Goal: Check status: Check status

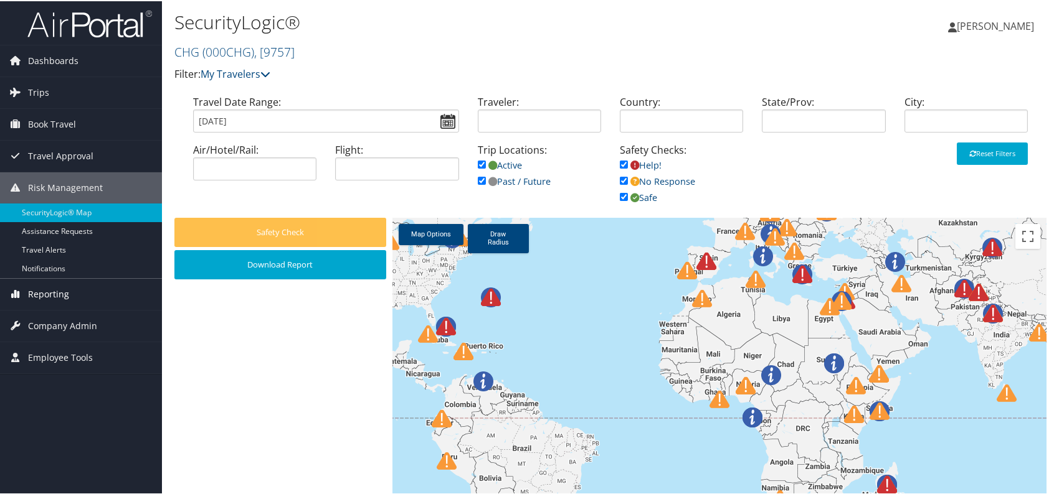
click at [45, 296] on span "Reporting" at bounding box center [48, 293] width 41 height 31
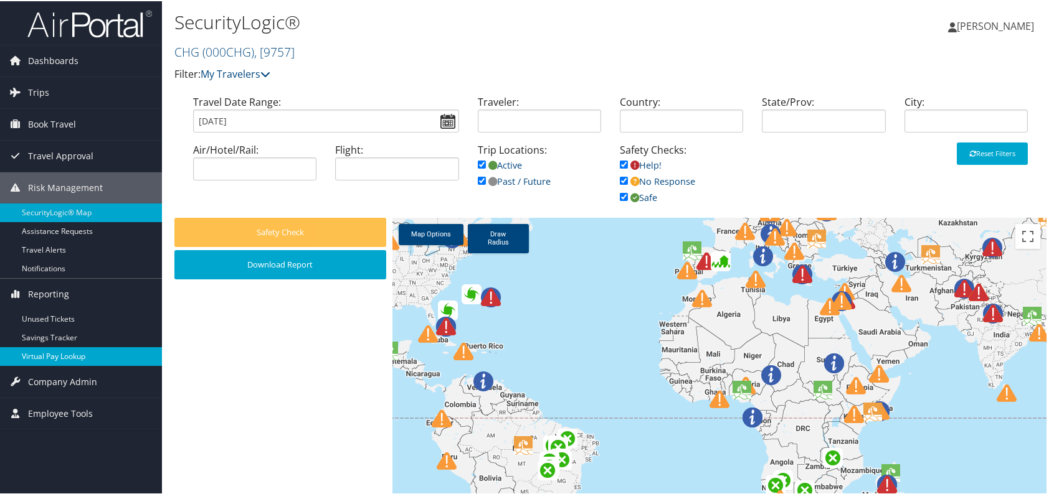
click at [79, 355] on link "Virtual Pay Lookup" at bounding box center [81, 355] width 162 height 19
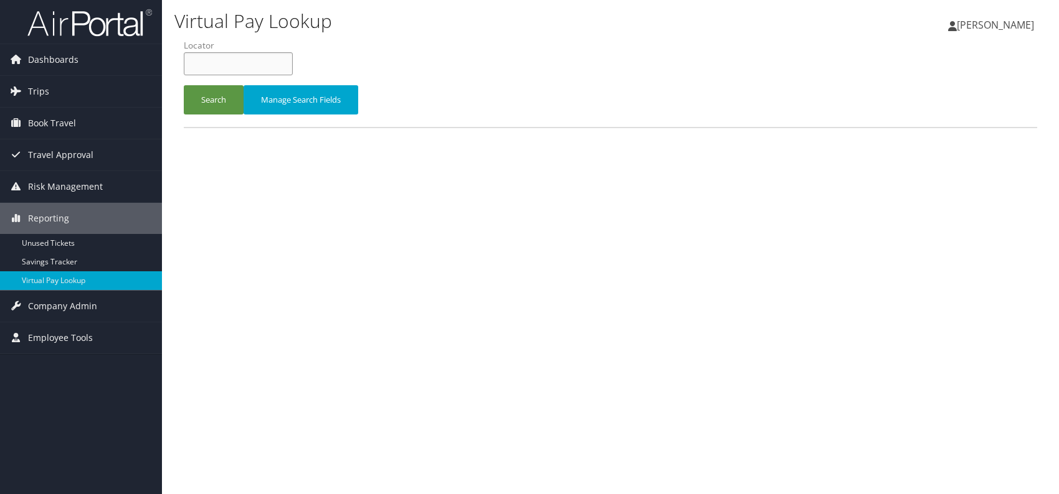
paste input "OVGRKC"
type input "OVGRKC"
click at [217, 111] on button "Search" at bounding box center [214, 99] width 60 height 29
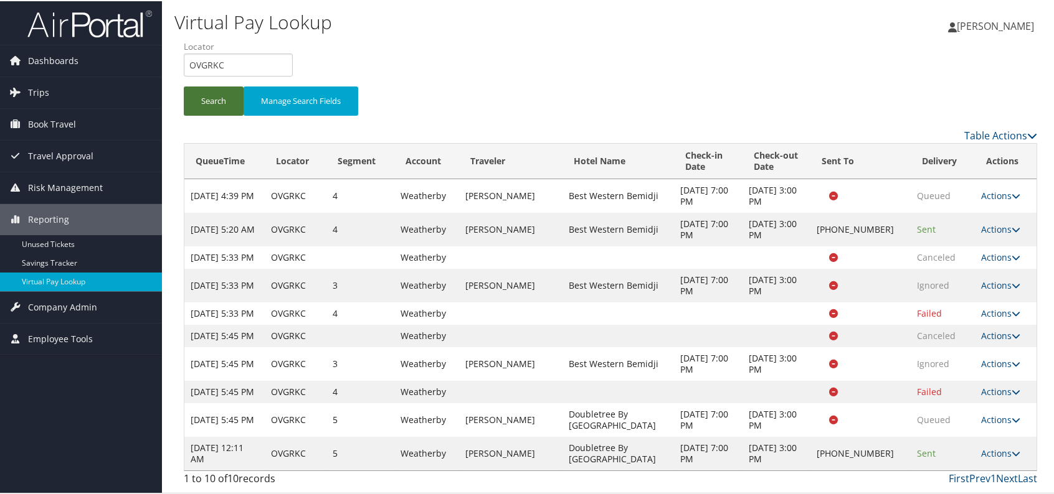
scroll to position [40, 0]
drag, startPoint x: 592, startPoint y: 454, endPoint x: 641, endPoint y: 460, distance: 49.5
click at [641, 460] on td "Doubletree By [GEOGRAPHIC_DATA]" at bounding box center [617, 453] width 111 height 34
copy td "Doubletree By [GEOGRAPHIC_DATA]"
click at [998, 458] on link "Actions" at bounding box center [1000, 453] width 39 height 12
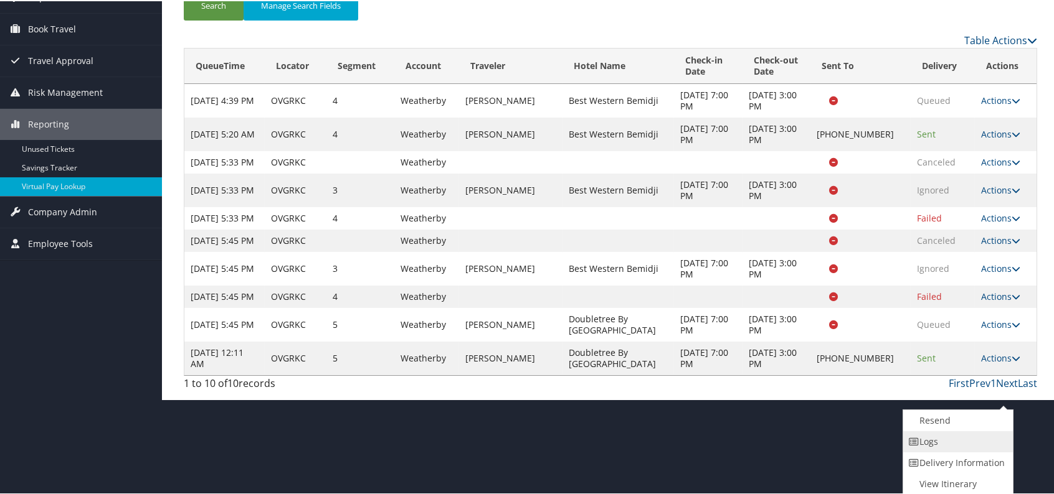
click at [937, 442] on link "Logs" at bounding box center [956, 440] width 106 height 21
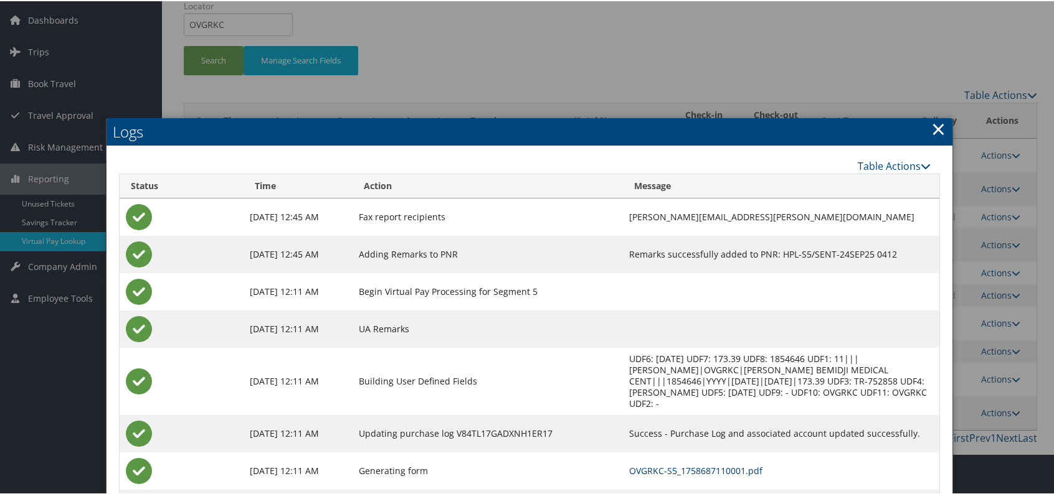
click at [663, 464] on link "OVGRKC-S5_1758687110001.pdf" at bounding box center [695, 470] width 133 height 12
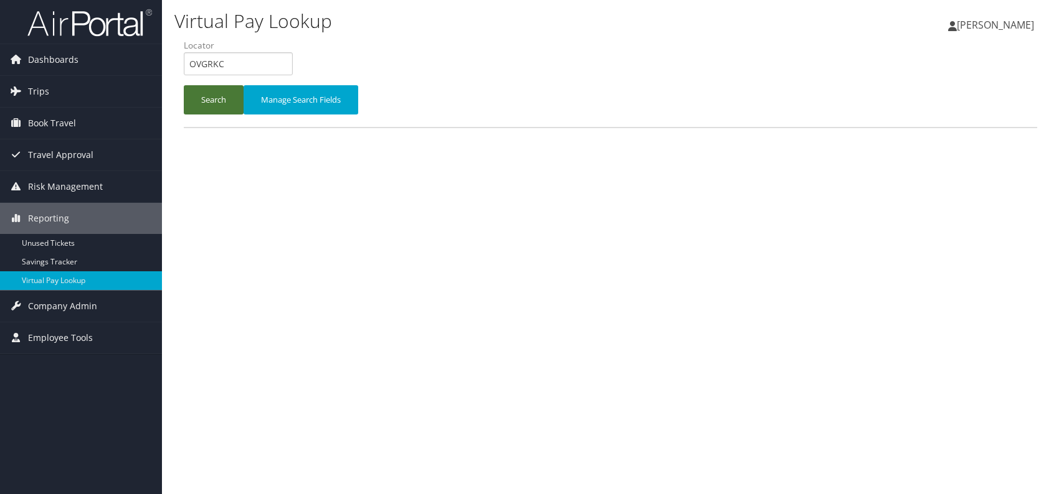
click at [196, 92] on button "Search" at bounding box center [214, 99] width 60 height 29
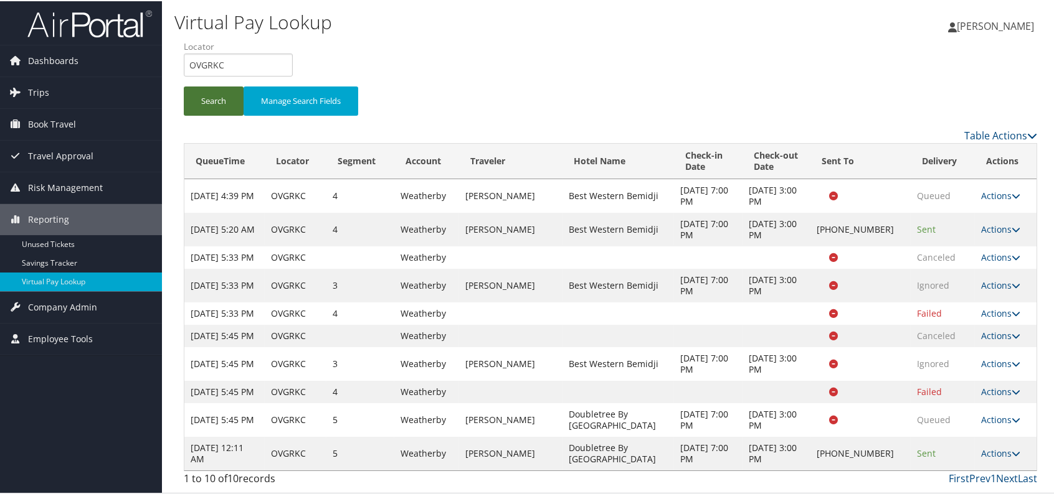
scroll to position [40, 0]
click at [1011, 456] on icon at bounding box center [1015, 452] width 9 height 9
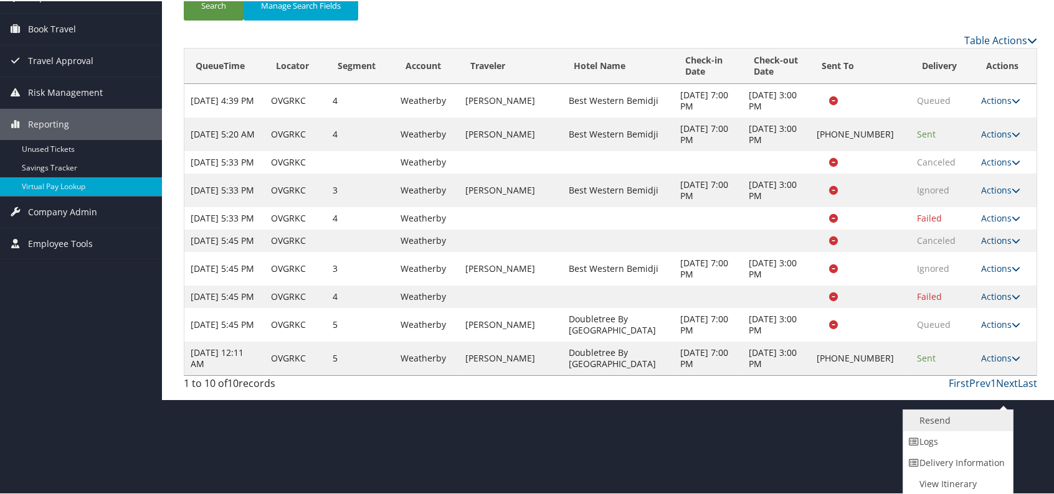
click at [935, 422] on link "Resend" at bounding box center [956, 419] width 106 height 21
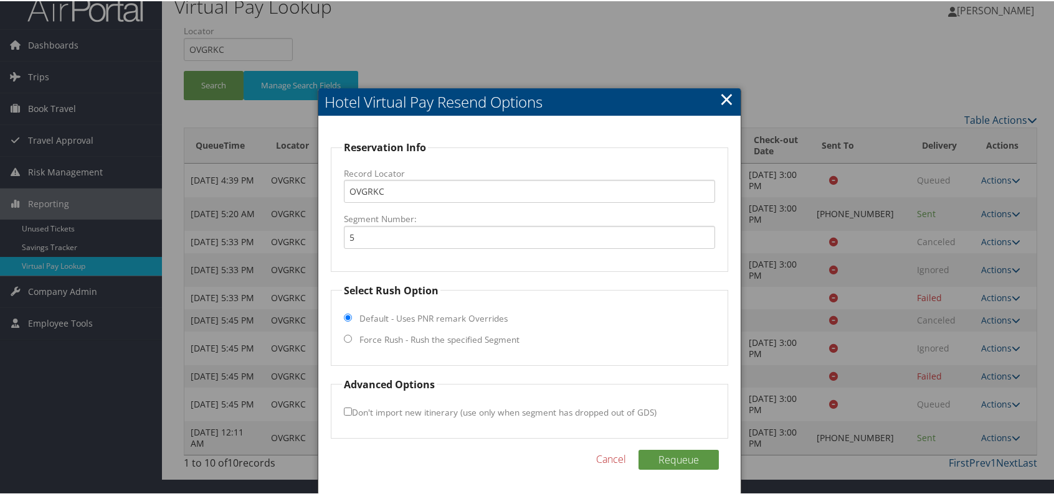
click at [346, 334] on input "Force Rush - Rush the specified Segment" at bounding box center [348, 338] width 8 height 8
radio input "true"
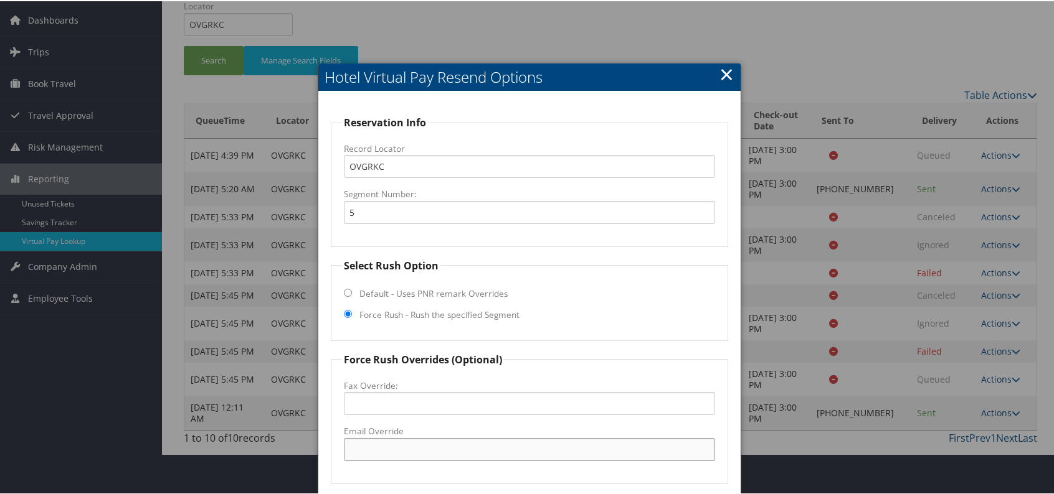
paste input "BJILS_DT_Hotel @hilton.com"
click at [412, 447] on input "BJILS_DT_Hotel @hilton.com" at bounding box center [529, 448] width 371 height 23
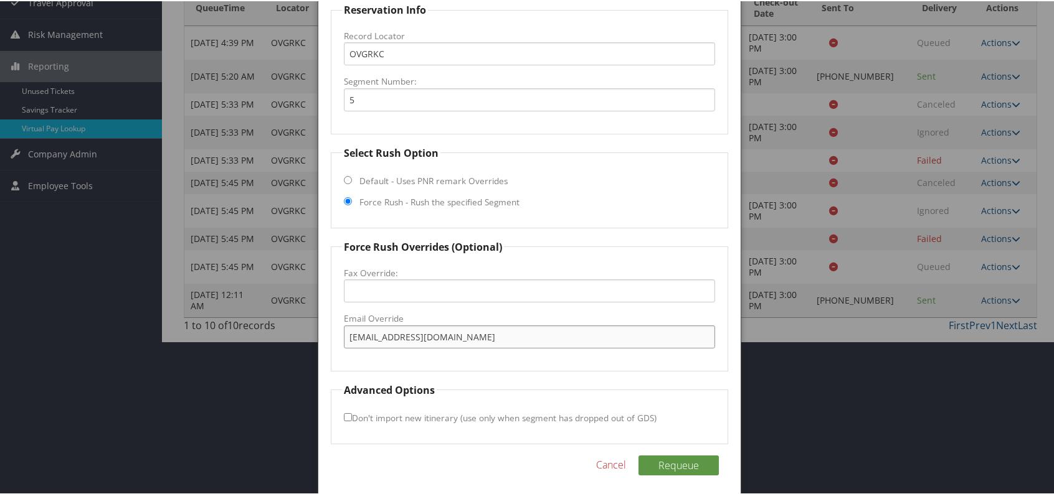
scroll to position [157, 0]
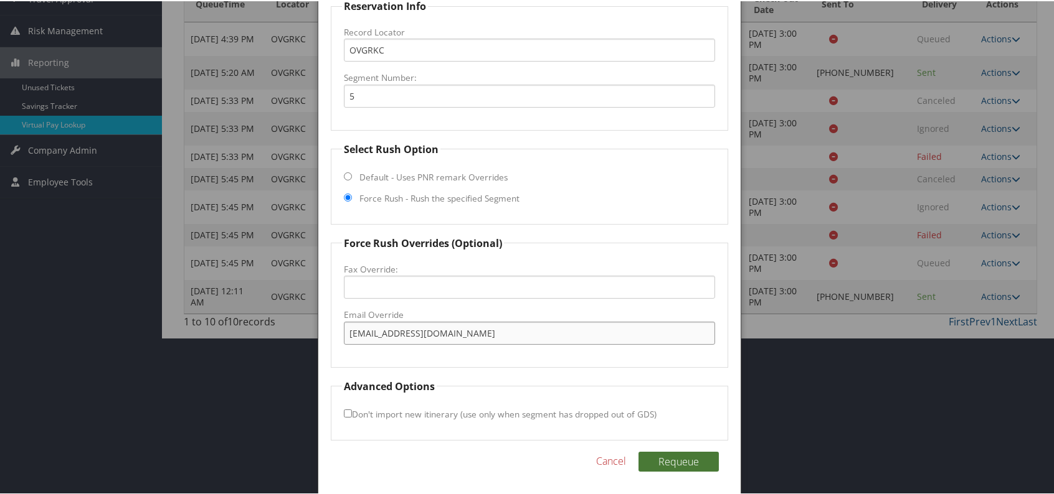
type input "BJILS_DT_Hotel@hilton.com"
click at [690, 463] on button "Requeue" at bounding box center [678, 461] width 80 height 20
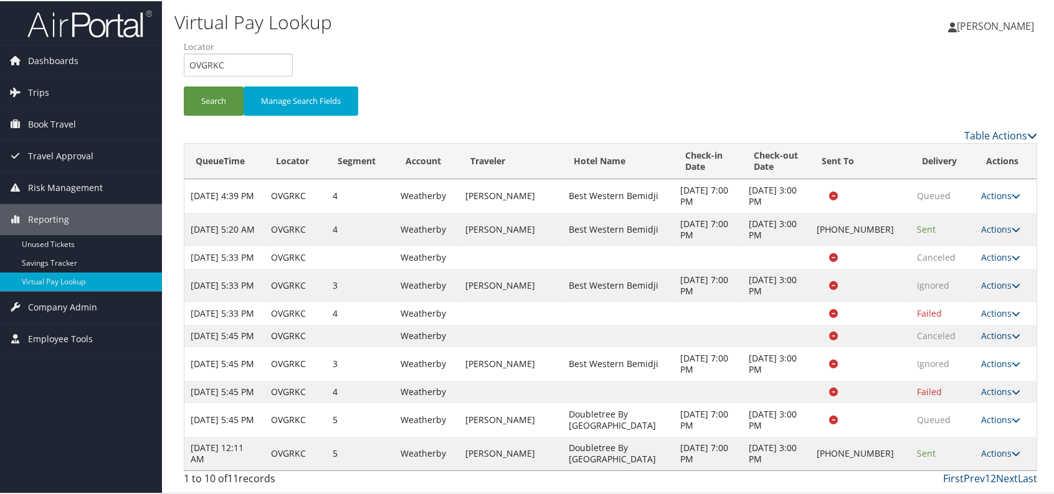
scroll to position [40, 0]
click at [1018, 481] on link "Last" at bounding box center [1027, 478] width 19 height 14
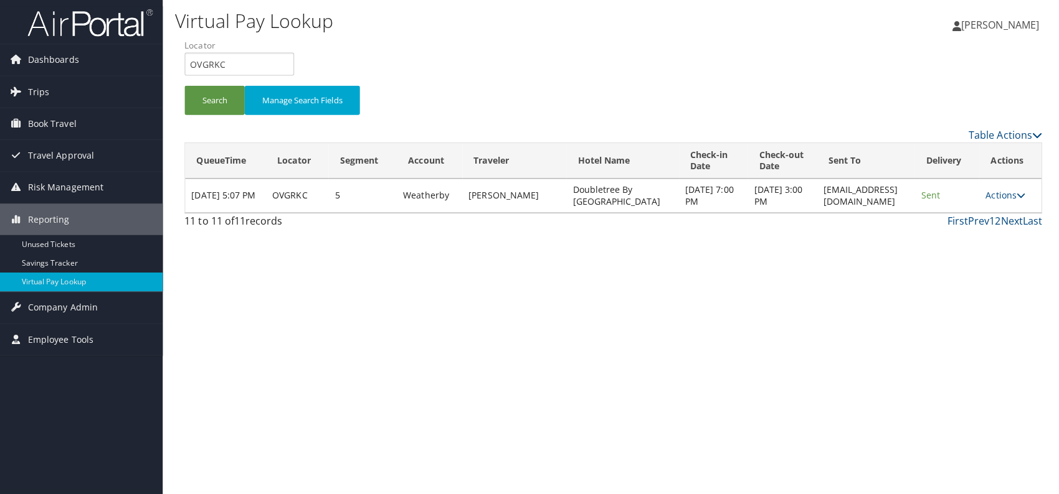
scroll to position [0, 0]
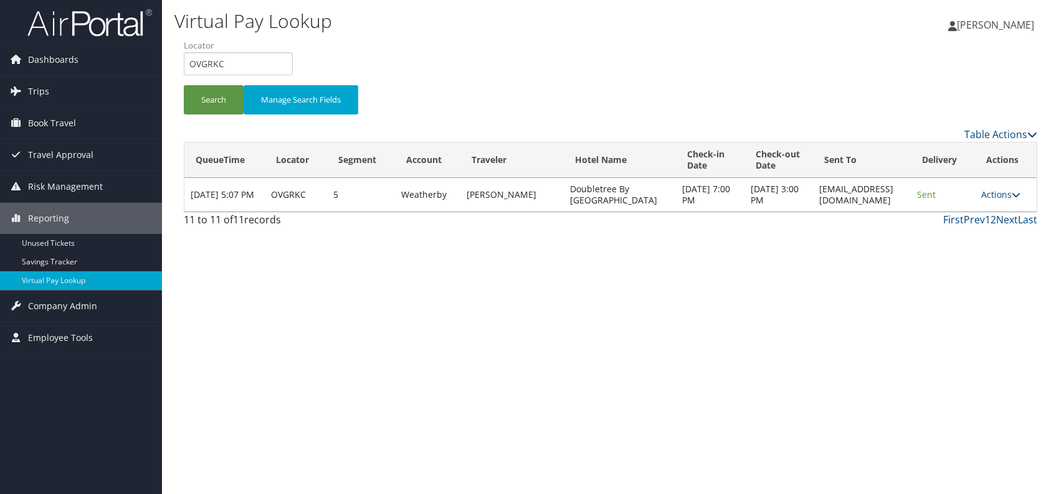
drag, startPoint x: 1003, startPoint y: 191, endPoint x: 1003, endPoint y: 200, distance: 9.4
click at [1004, 191] on link "Actions" at bounding box center [1000, 195] width 39 height 12
click at [971, 231] on link "Logs" at bounding box center [981, 233] width 78 height 21
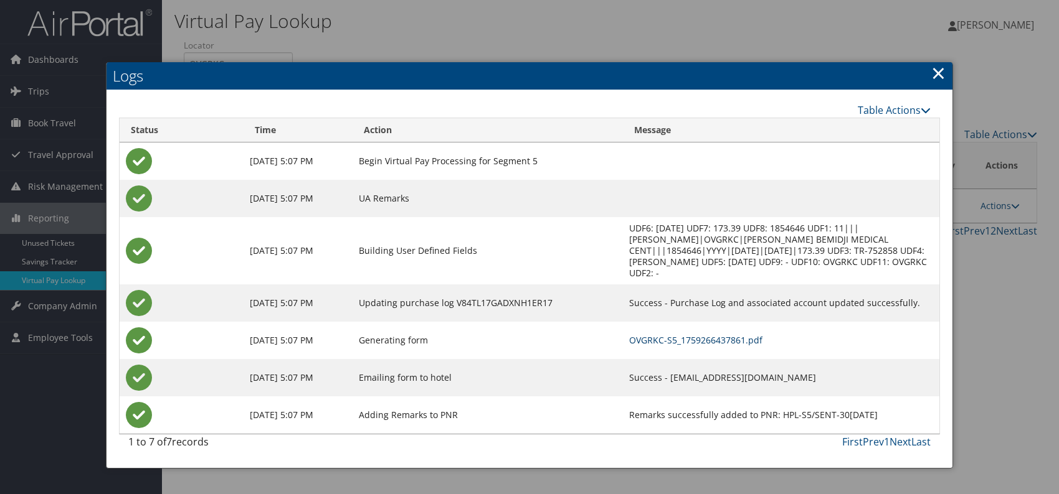
click at [629, 334] on link "OVGRKC-S5_1759266437861.pdf" at bounding box center [695, 340] width 133 height 12
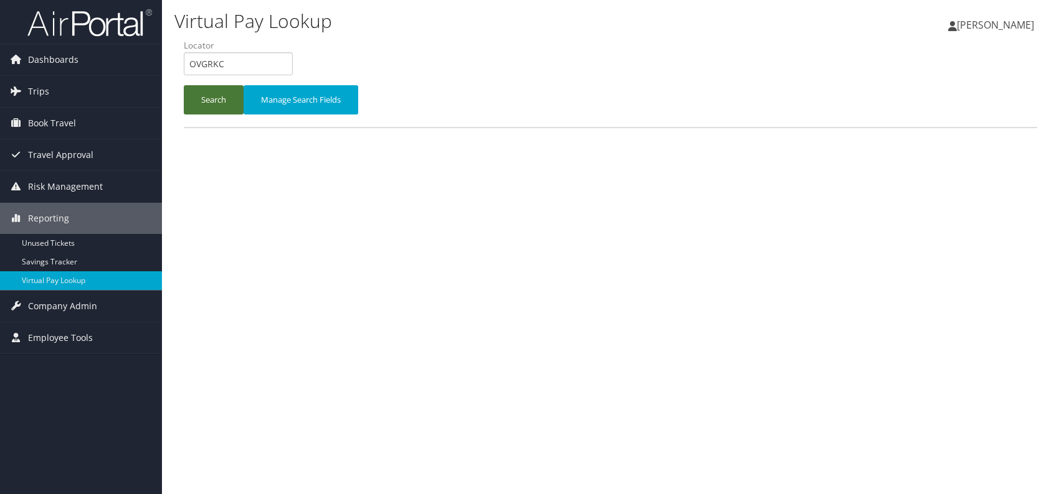
click at [205, 95] on button "Search" at bounding box center [214, 99] width 60 height 29
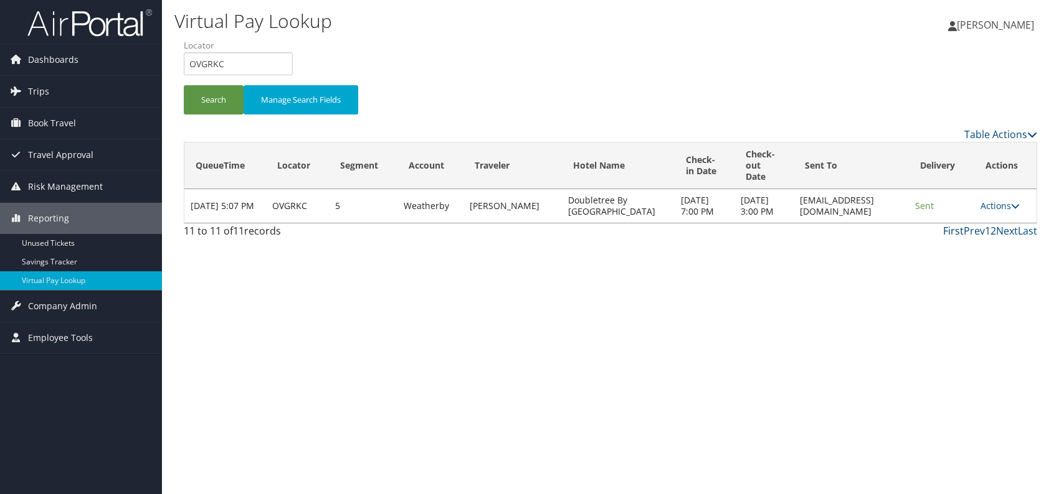
click at [953, 238] on link "First" at bounding box center [953, 231] width 21 height 14
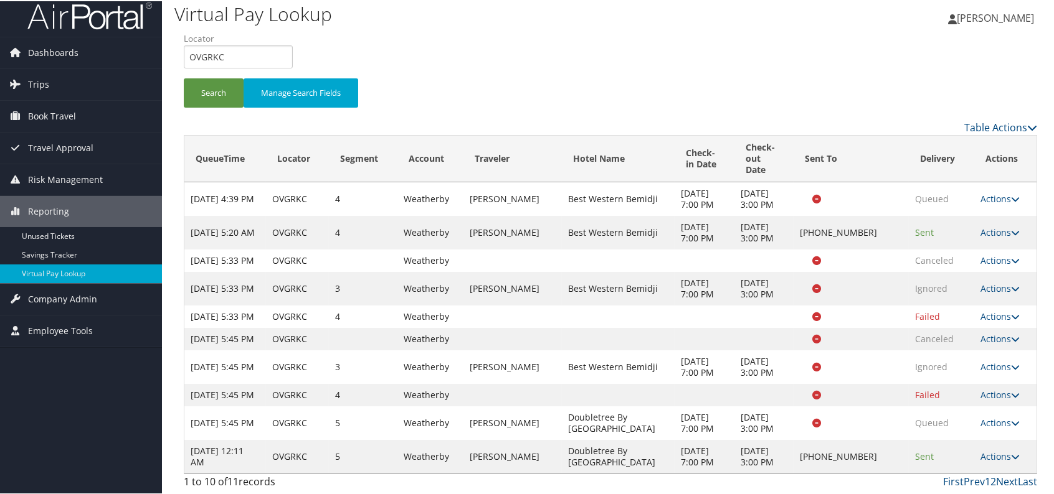
scroll to position [120, 0]
click at [1011, 362] on icon at bounding box center [1015, 366] width 9 height 9
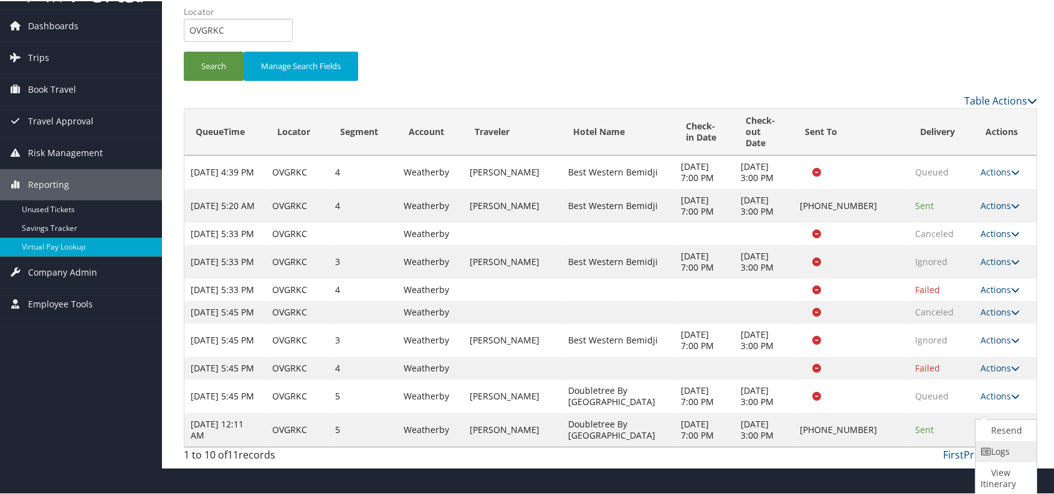
click at [999, 440] on link "Logs" at bounding box center [1004, 450] width 58 height 21
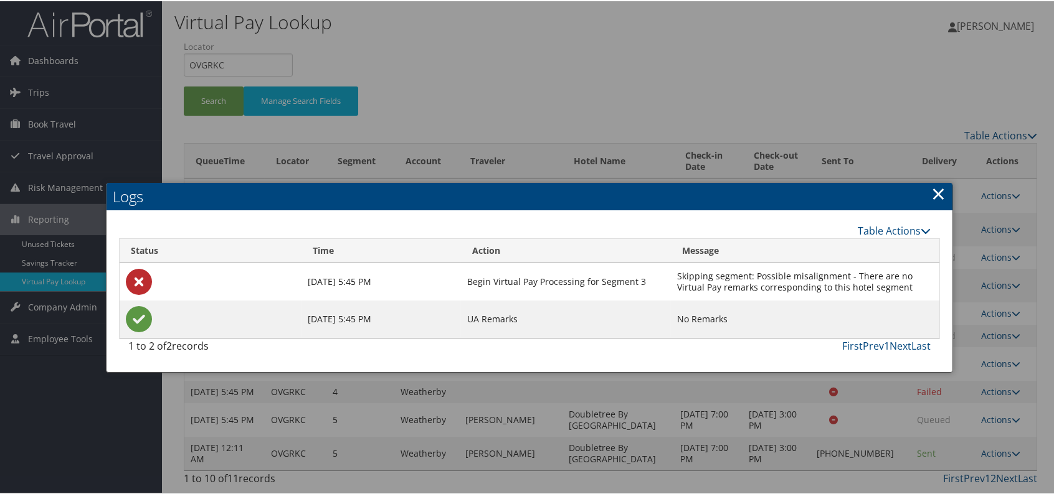
click at [939, 180] on link "×" at bounding box center [938, 192] width 14 height 25
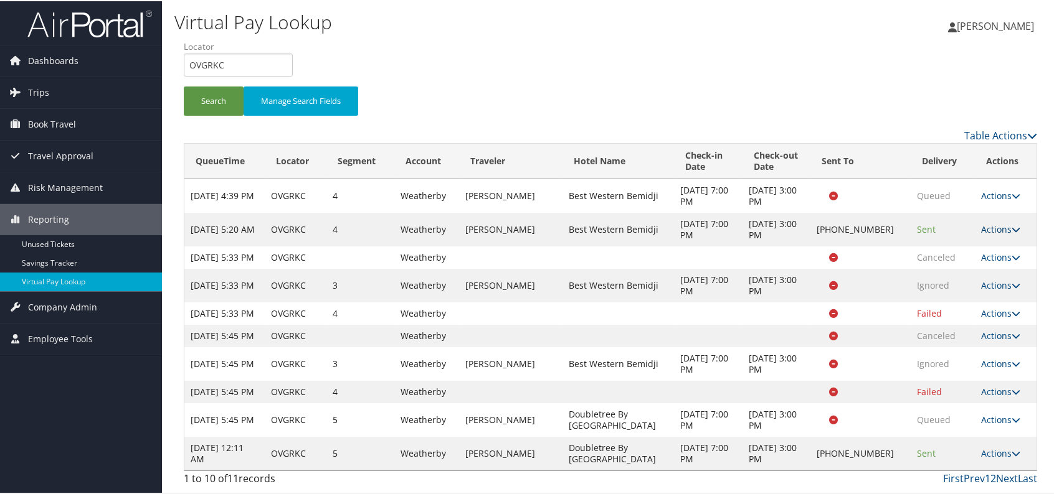
click at [1003, 222] on link "Actions" at bounding box center [1000, 228] width 39 height 12
click at [952, 257] on link "Logs" at bounding box center [956, 267] width 106 height 21
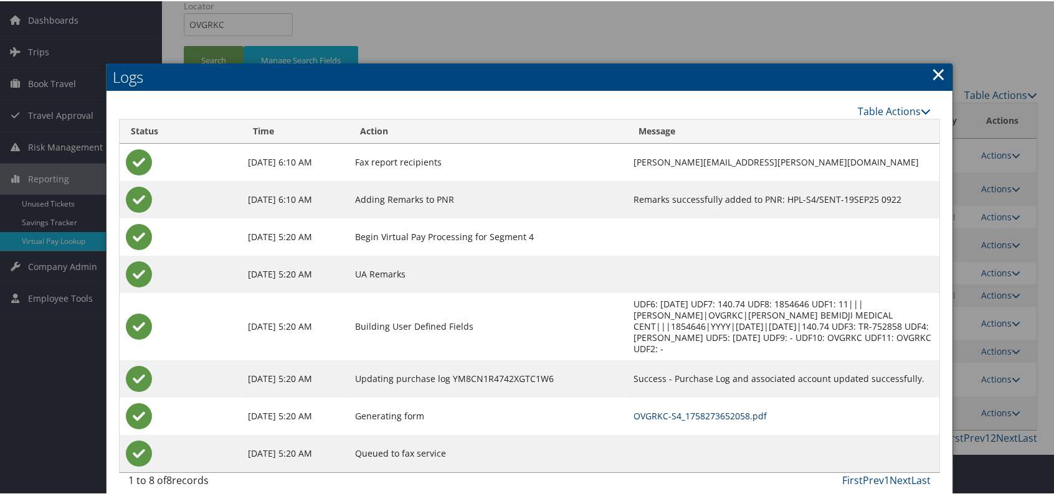
click at [635, 409] on link "OVGRKC-S4_1758273652058.pdf" at bounding box center [699, 415] width 133 height 12
